Goal: Task Accomplishment & Management: Use online tool/utility

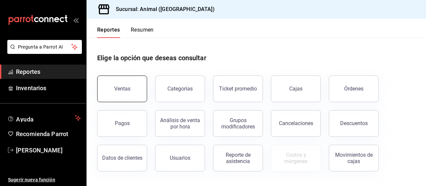
click at [114, 80] on button "Ventas" at bounding box center [122, 89] width 50 height 27
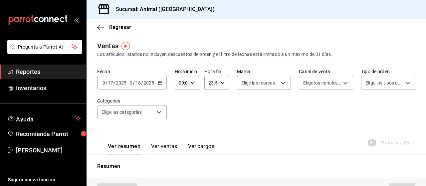
type input "PARROT,UBER_EATS,RAPPI,DIDI_FOOD,ONLINE"
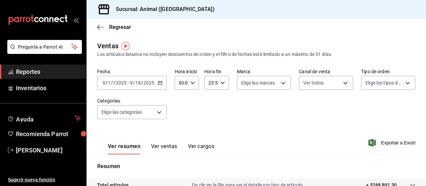
click at [161, 85] on icon "button" at bounding box center [160, 83] width 5 height 5
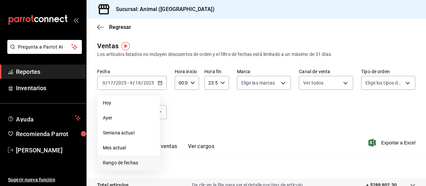
click at [129, 165] on span "Rango de fechas" at bounding box center [129, 163] width 52 height 7
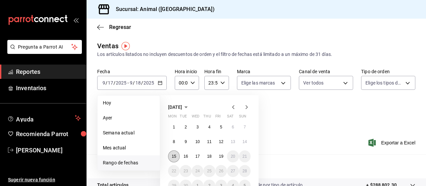
click at [173, 154] on button "15" at bounding box center [174, 157] width 12 height 12
click at [173, 154] on abbr "15" at bounding box center [174, 156] width 4 height 5
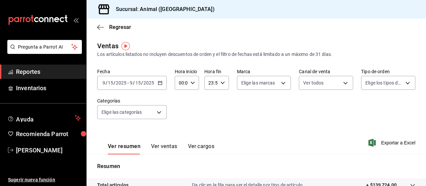
click at [161, 82] on icon "button" at bounding box center [160, 83] width 5 height 5
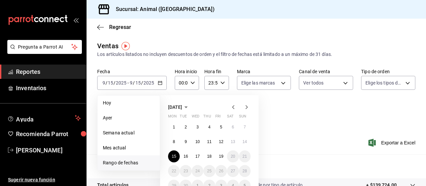
click at [135, 162] on span "Rango de fechas" at bounding box center [129, 163] width 52 height 7
click at [176, 160] on button "15" at bounding box center [174, 157] width 12 height 12
click at [223, 158] on abbr "19" at bounding box center [221, 156] width 4 height 5
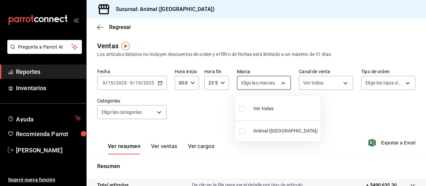
click at [281, 83] on body "Pregunta a Parrot AI Reportes Inventarios Ayuda Recomienda Parrot [PERSON_NAME]…" at bounding box center [213, 93] width 426 height 186
click at [243, 107] on input "checkbox" at bounding box center [243, 109] width 6 height 6
checkbox input "true"
type input "96838179-8fbb-4073-aae3-1789726318c8"
checkbox input "true"
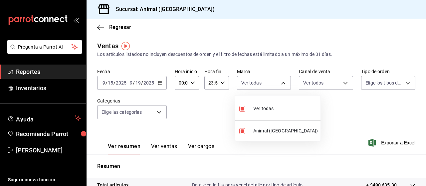
click at [403, 82] on div at bounding box center [213, 93] width 426 height 186
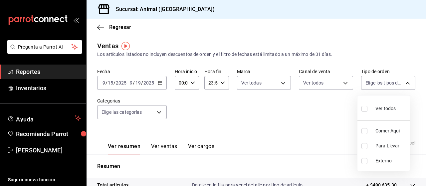
click at [403, 82] on body "Pregunta a Parrot AI Reportes Inventarios Ayuda Recomienda Parrot [PERSON_NAME]…" at bounding box center [213, 93] width 426 height 186
click at [364, 107] on input "checkbox" at bounding box center [365, 109] width 6 height 6
checkbox input "true"
type input "89cc3392-1a89-49ed-91c4-e66ea58282e1,025cf6ae-25b7-4698-bb98-3d77af74a196,EXTER…"
checkbox input "true"
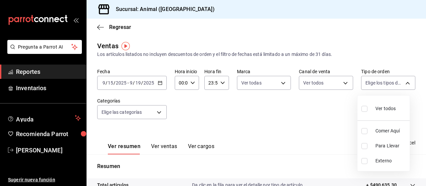
checkbox input "true"
click at [159, 112] on div at bounding box center [213, 93] width 426 height 186
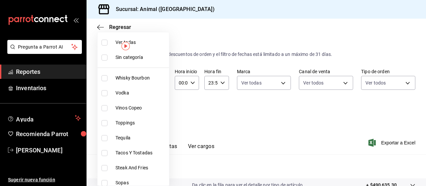
click at [159, 112] on body "Pregunta a Parrot AI Reportes Inventarios Ayuda Recomienda Parrot [PERSON_NAME]…" at bounding box center [213, 93] width 426 height 186
click at [105, 43] on input "checkbox" at bounding box center [105, 43] width 6 height 6
checkbox input "true"
type input "696422f3-042f-4992-a796-20cec1d2addd,ab2f2cdd-2d2d-455a-bd59-969ed93fbee5,5744a…"
checkbox input "true"
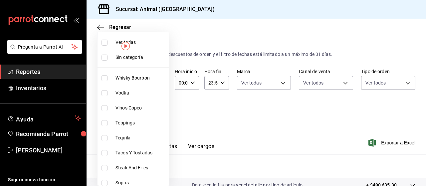
checkbox input "true"
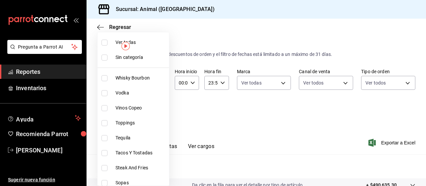
checkbox input "true"
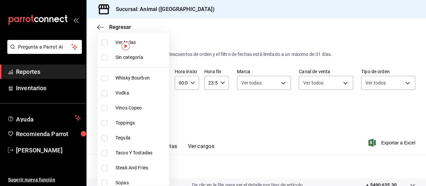
checkbox input "true"
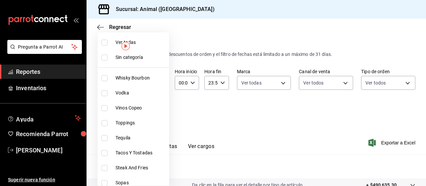
checkbox input "true"
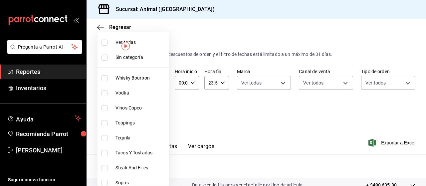
checkbox input "true"
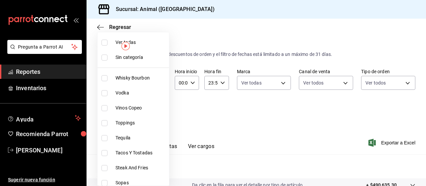
checkbox input "true"
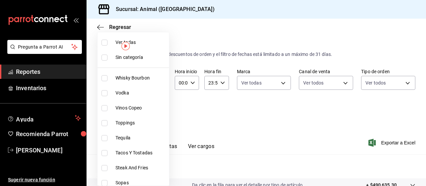
checkbox input "true"
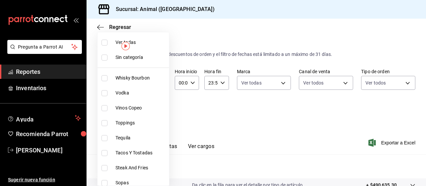
checkbox input "true"
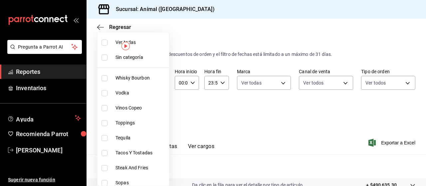
checkbox input "true"
click at [275, 122] on div at bounding box center [213, 93] width 426 height 186
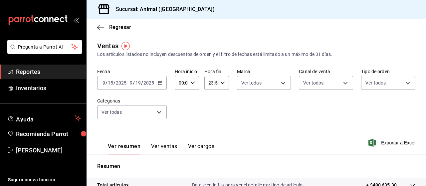
click at [390, 148] on div "Ver resumen Ver ventas Ver cargos Exportar a Excel" at bounding box center [257, 140] width 340 height 27
click at [391, 142] on span "Exportar a Excel" at bounding box center [393, 143] width 46 height 8
